Goal: Register for event/course

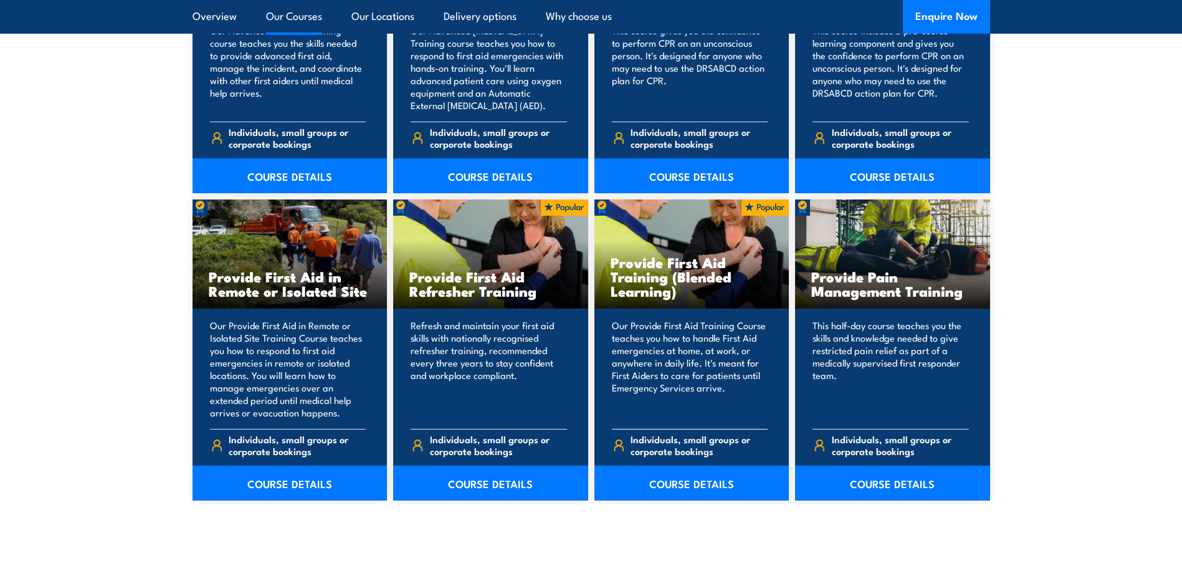
scroll to position [1745, 0]
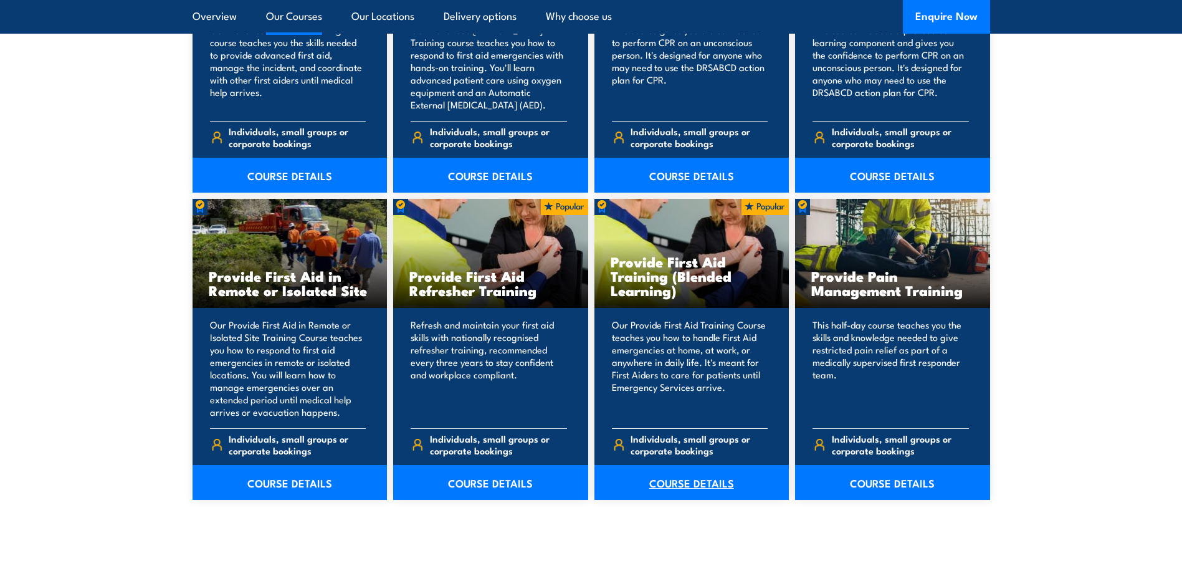
click at [655, 495] on link "COURSE DETAILS" at bounding box center [692, 482] width 195 height 35
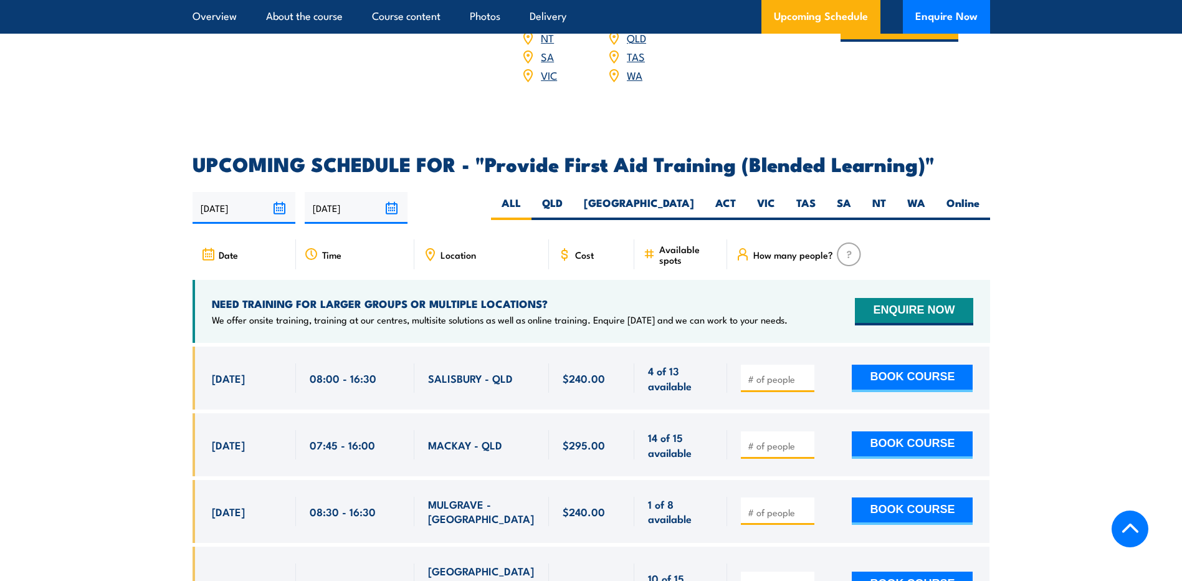
scroll to position [2368, 0]
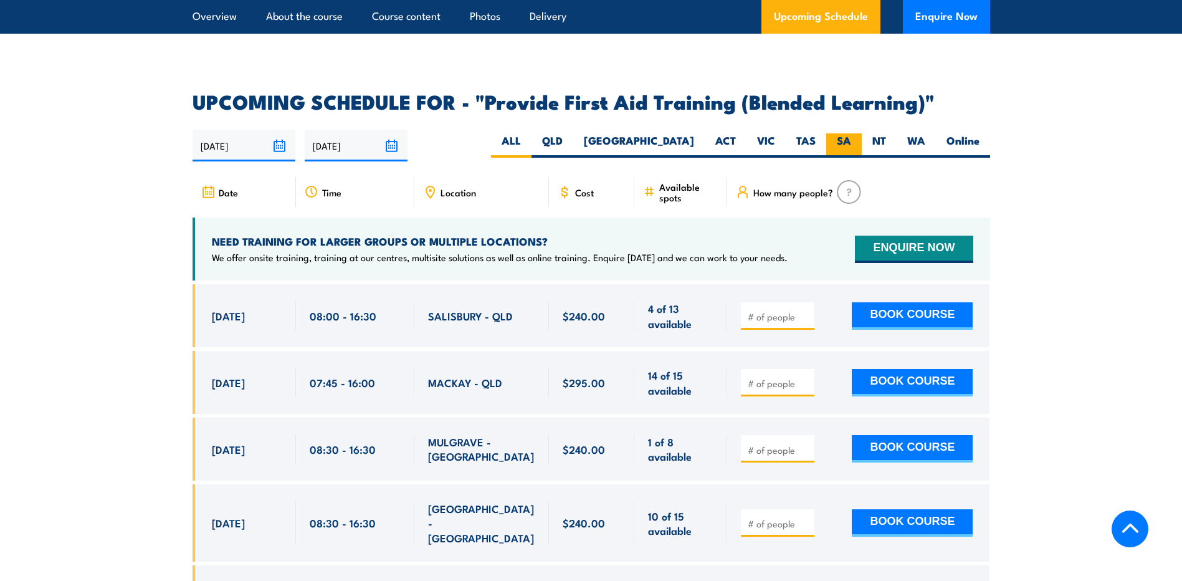
click at [843, 155] on label "SA" at bounding box center [844, 145] width 36 height 24
click at [851, 141] on input "SA" at bounding box center [855, 137] width 8 height 8
radio input "true"
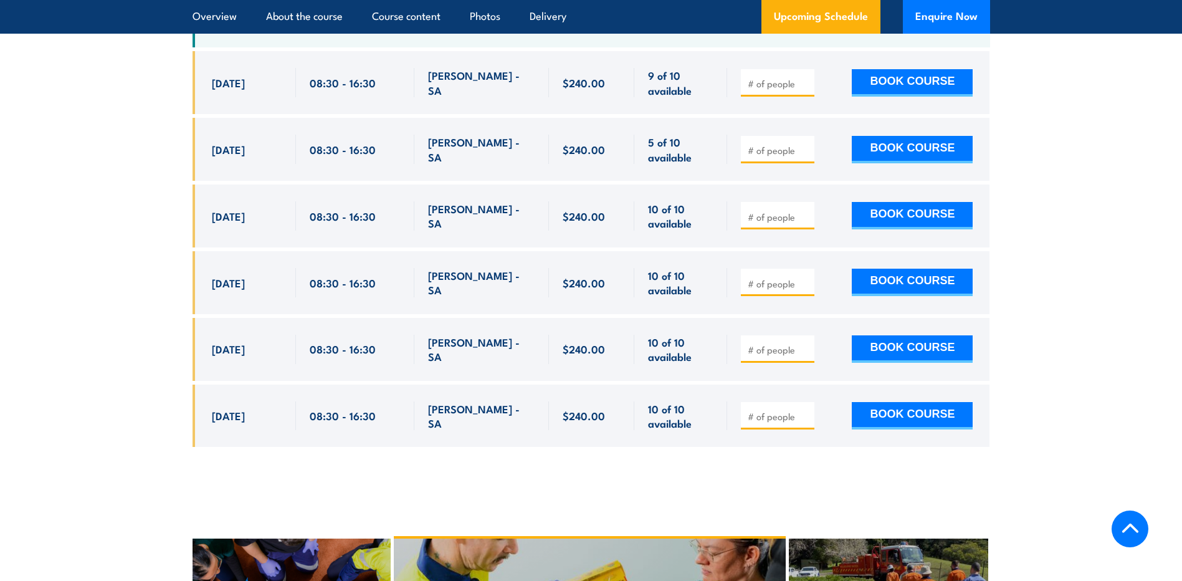
scroll to position [2532, 0]
